Goal: Information Seeking & Learning: Check status

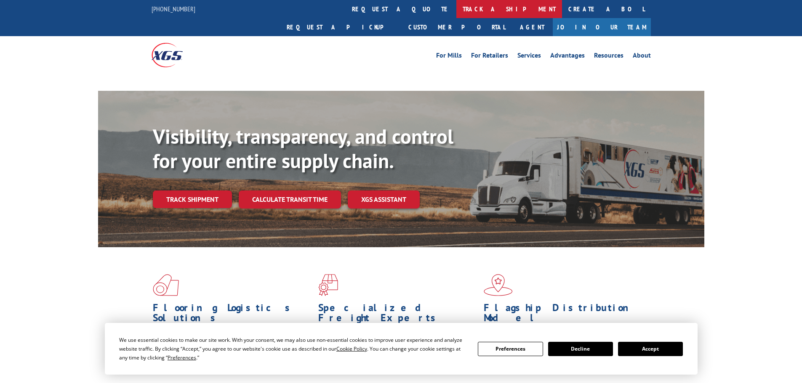
click at [456, 5] on link "track a shipment" at bounding box center [509, 9] width 106 height 18
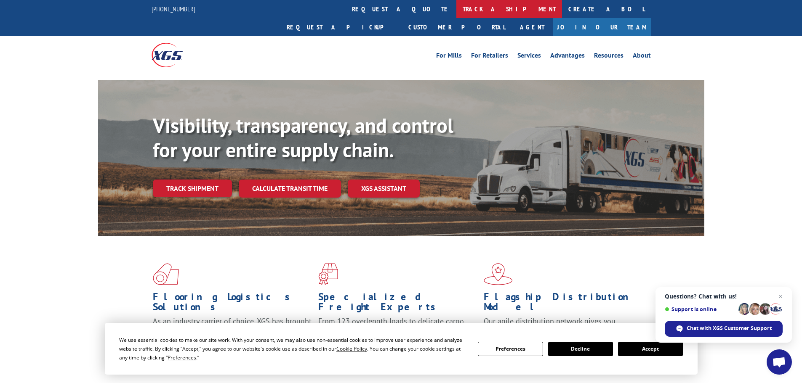
click at [456, 13] on link "track a shipment" at bounding box center [509, 9] width 106 height 18
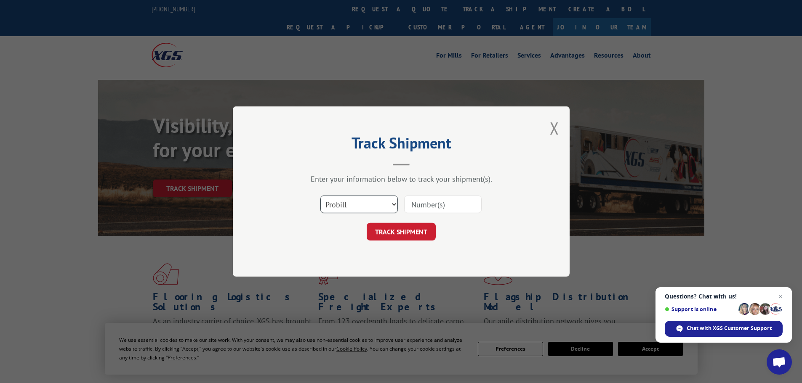
click at [374, 205] on select "Select category... Probill BOL PO" at bounding box center [358, 205] width 77 height 18
select select "bol"
click at [320, 196] on select "Select category... Probill BOL PO" at bounding box center [358, 205] width 77 height 18
click at [429, 203] on input at bounding box center [442, 205] width 77 height 18
paste input "6021185"
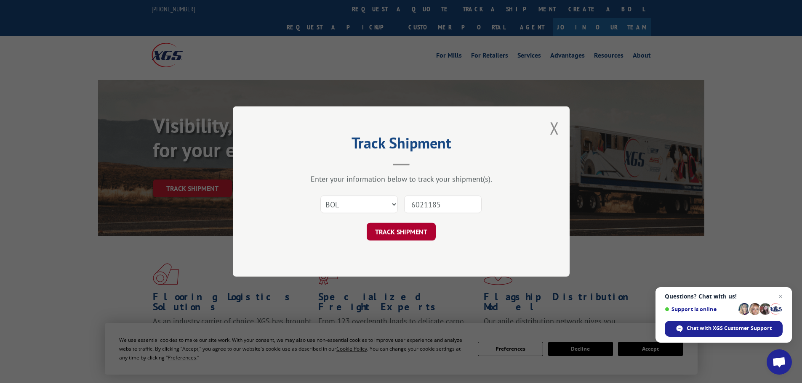
type input "6021185"
click at [410, 233] on button "TRACK SHIPMENT" at bounding box center [401, 232] width 69 height 18
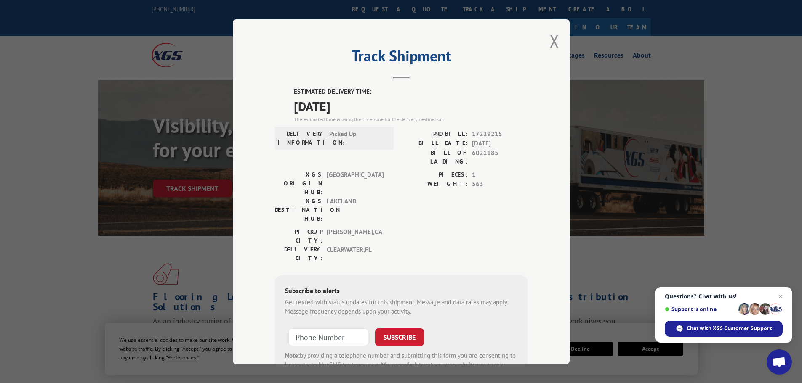
drag, startPoint x: 374, startPoint y: 114, endPoint x: 269, endPoint y: 110, distance: 104.4
click at [265, 108] on div "Track Shipment ESTIMATED DELIVERY TIME: [DATE] The estimated time is using the …" at bounding box center [401, 191] width 337 height 345
copy span "[DATE]"
